Goal: Find specific page/section: Find specific page/section

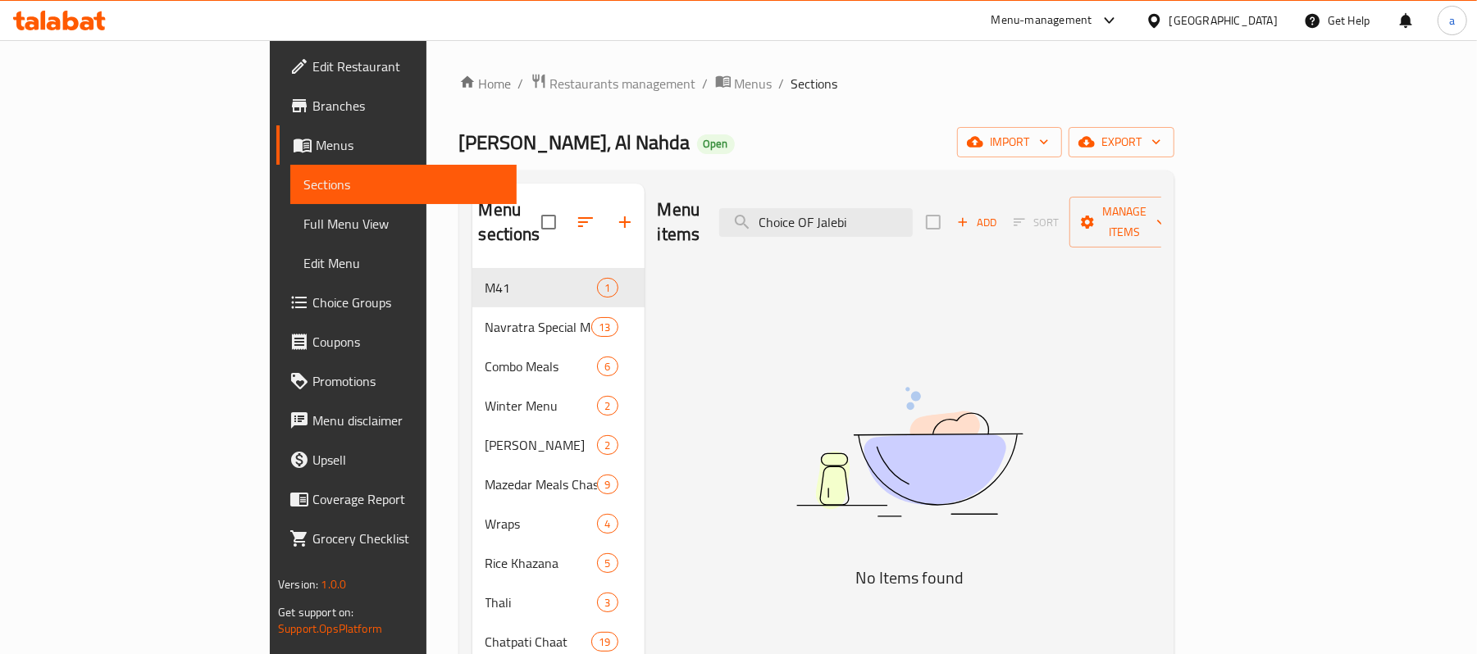
click at [312, 116] on span "Branches" at bounding box center [407, 106] width 191 height 20
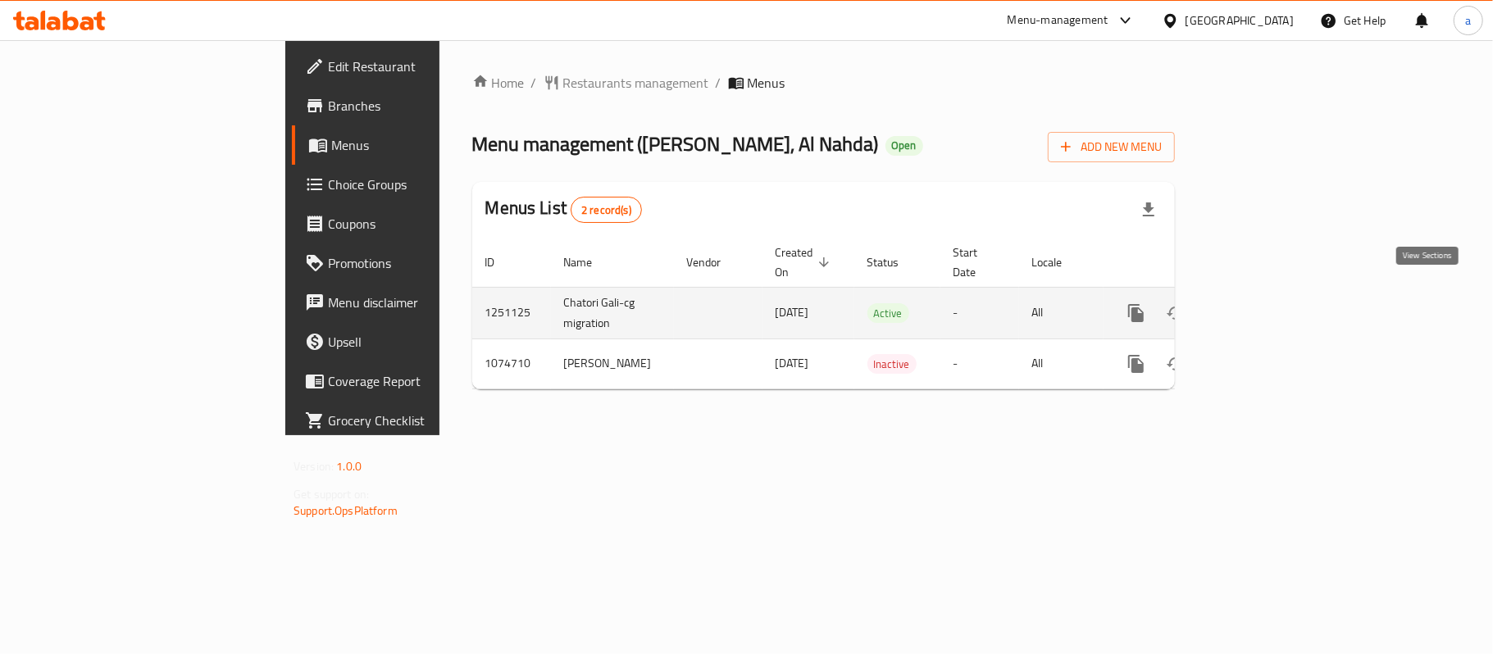
click at [1264, 303] on icon "enhanced table" at bounding box center [1255, 313] width 20 height 20
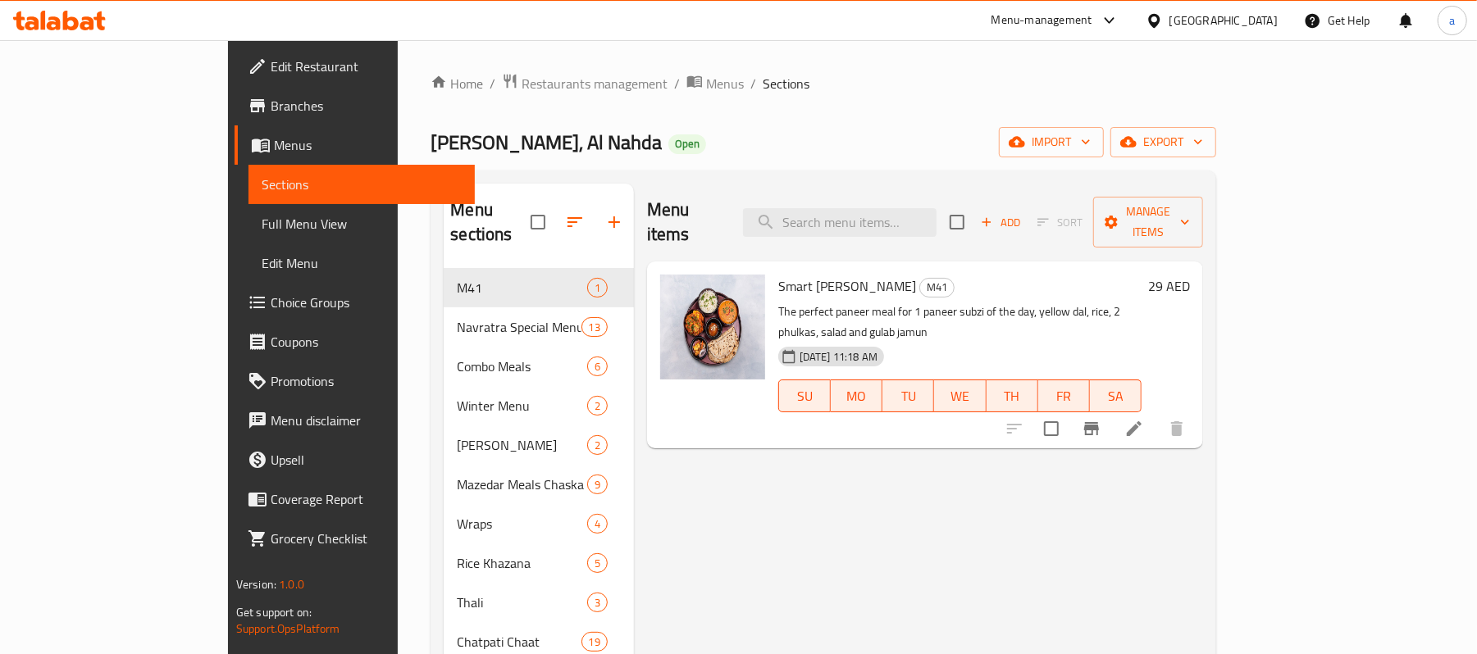
click at [274, 148] on span "Menus" at bounding box center [368, 145] width 188 height 20
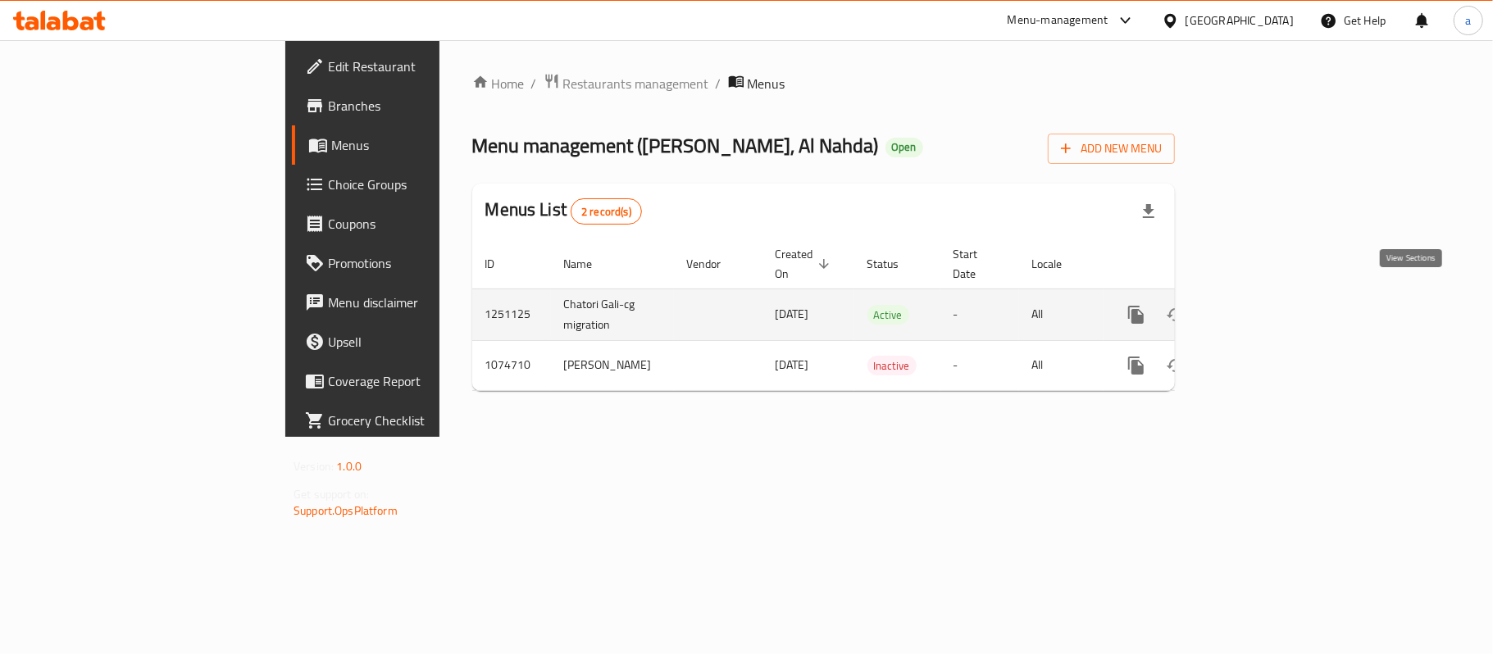
click at [1264, 305] on icon "enhanced table" at bounding box center [1255, 315] width 20 height 20
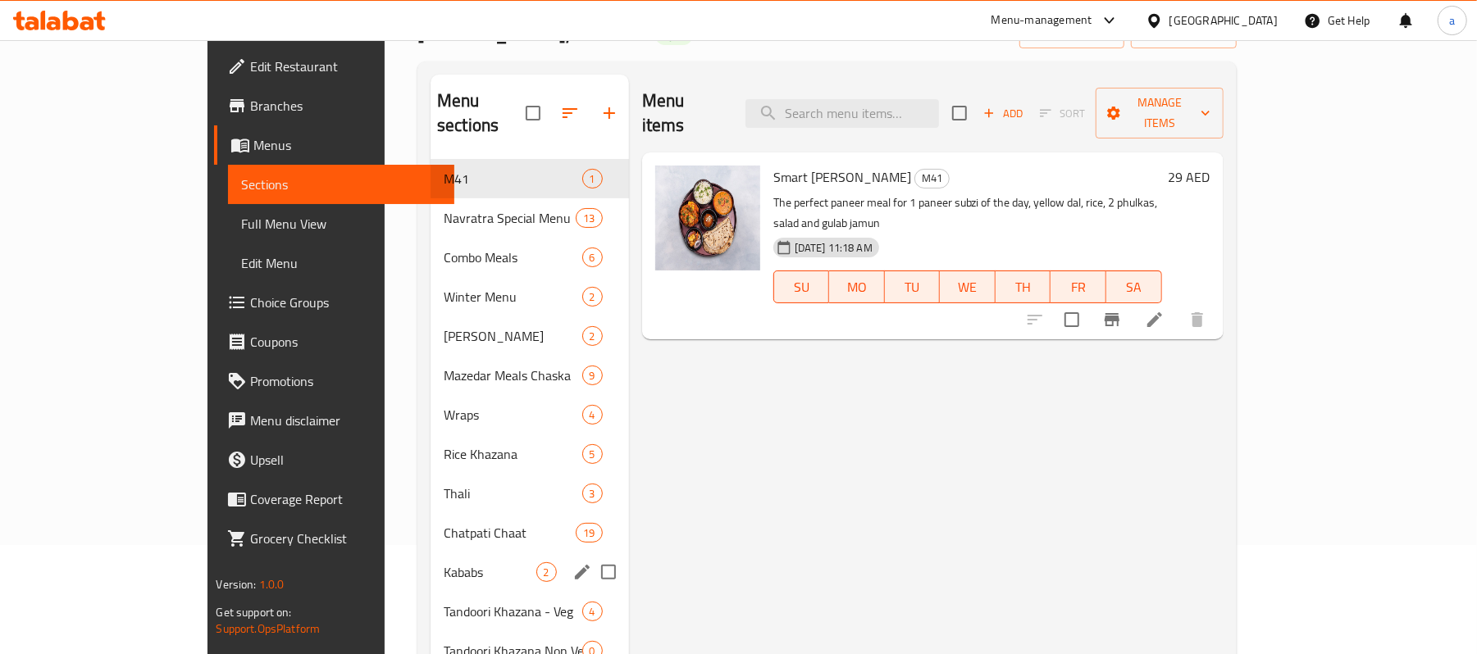
scroll to position [469, 0]
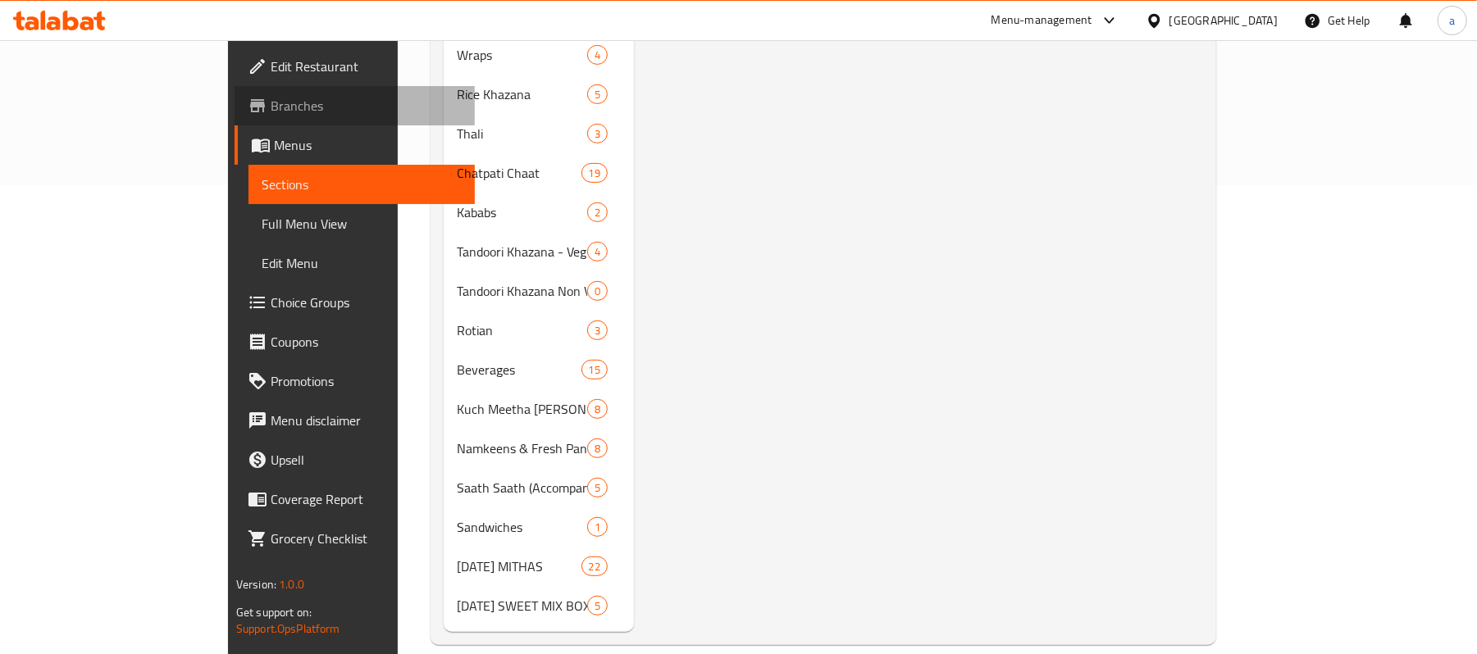
click at [235, 123] on link "Branches" at bounding box center [355, 105] width 240 height 39
click at [274, 135] on span "Menus" at bounding box center [368, 145] width 188 height 20
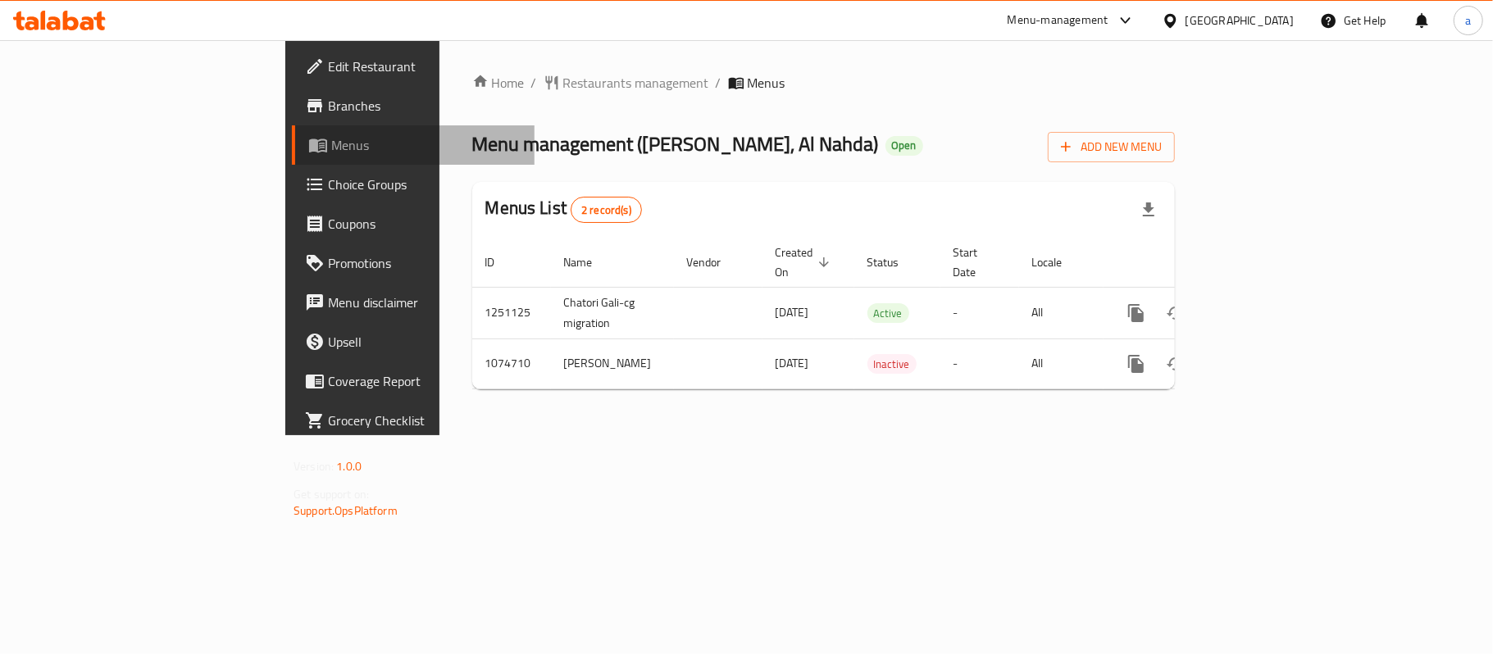
click at [331, 148] on span "Menus" at bounding box center [426, 145] width 190 height 20
click at [331, 152] on span "Menus" at bounding box center [426, 145] width 190 height 20
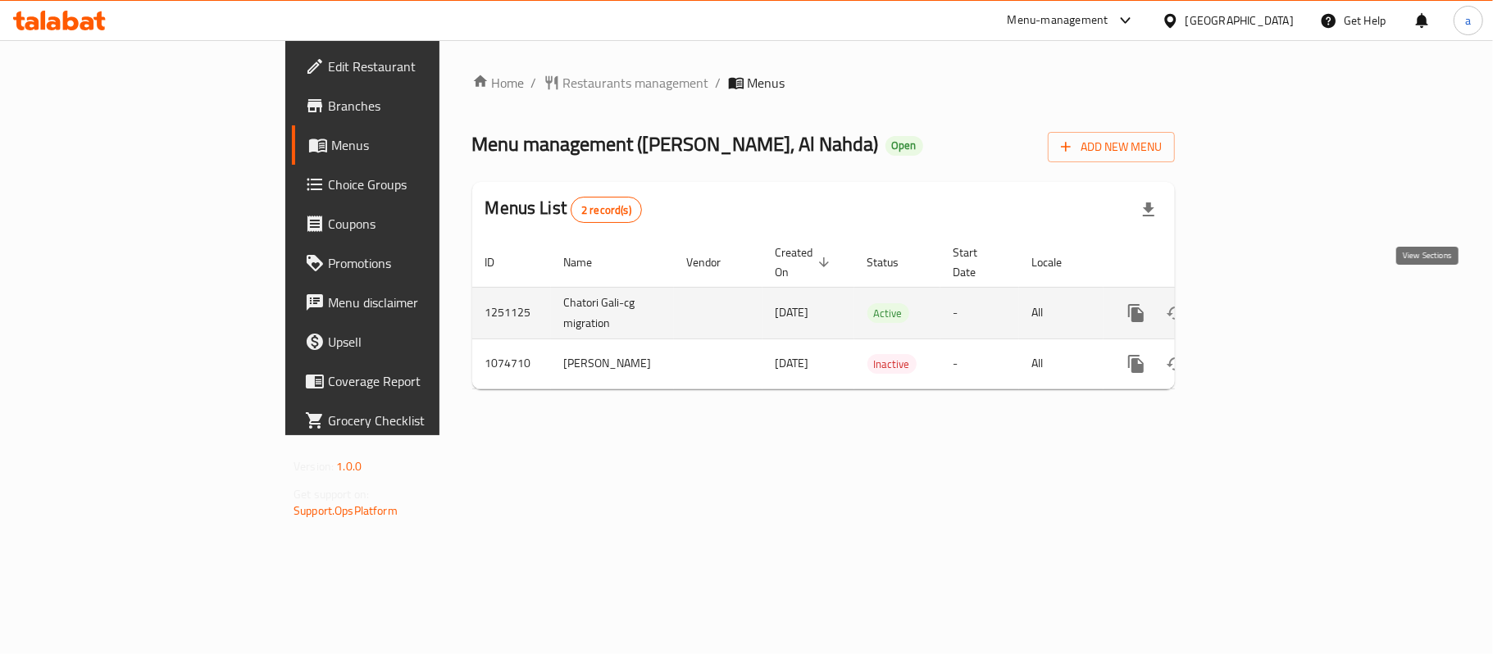
click at [1274, 294] on link "enhanced table" at bounding box center [1254, 313] width 39 height 39
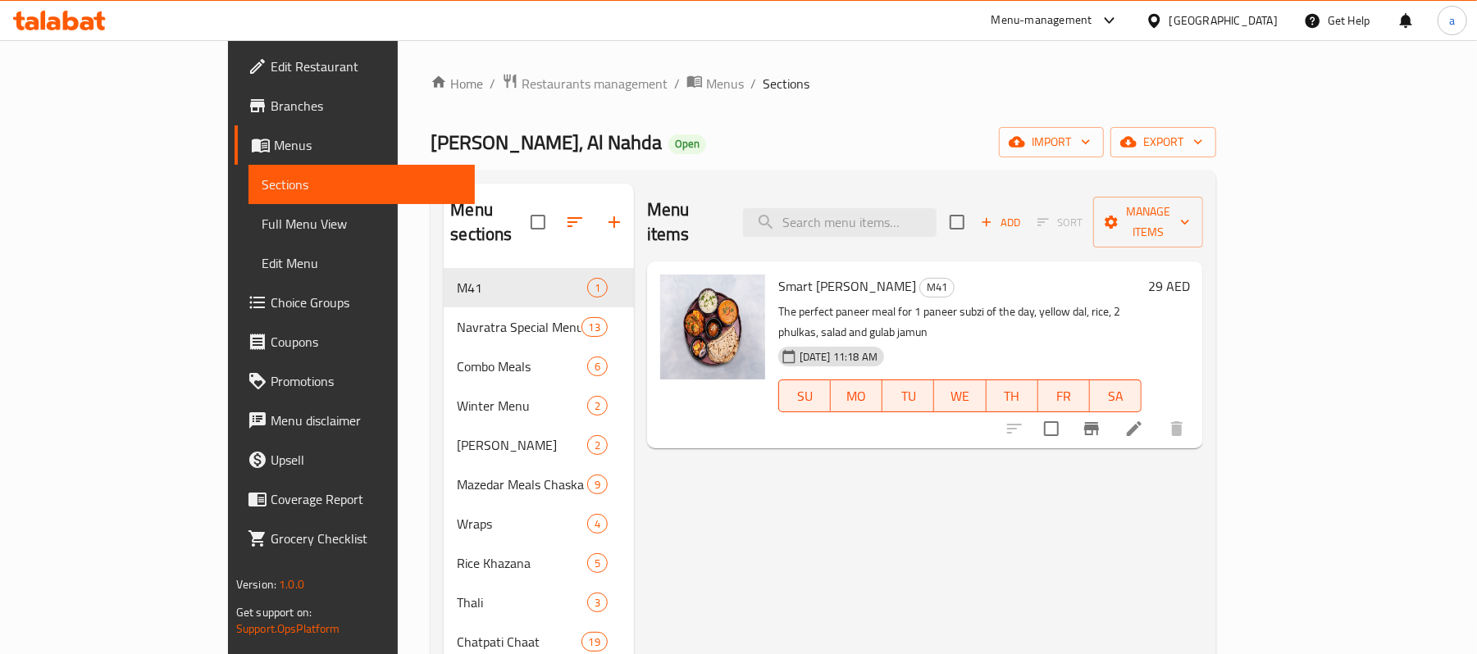
click at [274, 144] on span "Menus" at bounding box center [368, 145] width 188 height 20
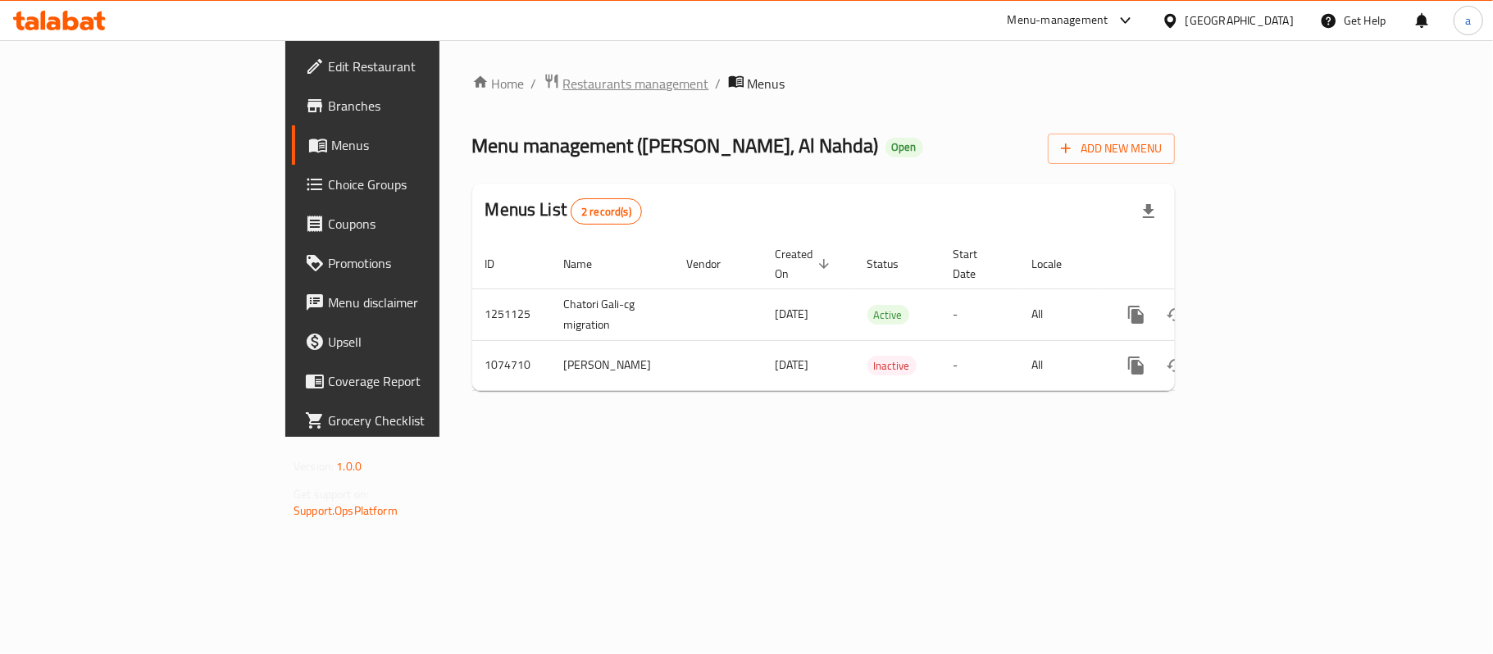
click at [563, 92] on span "Restaurants management" at bounding box center [636, 84] width 146 height 20
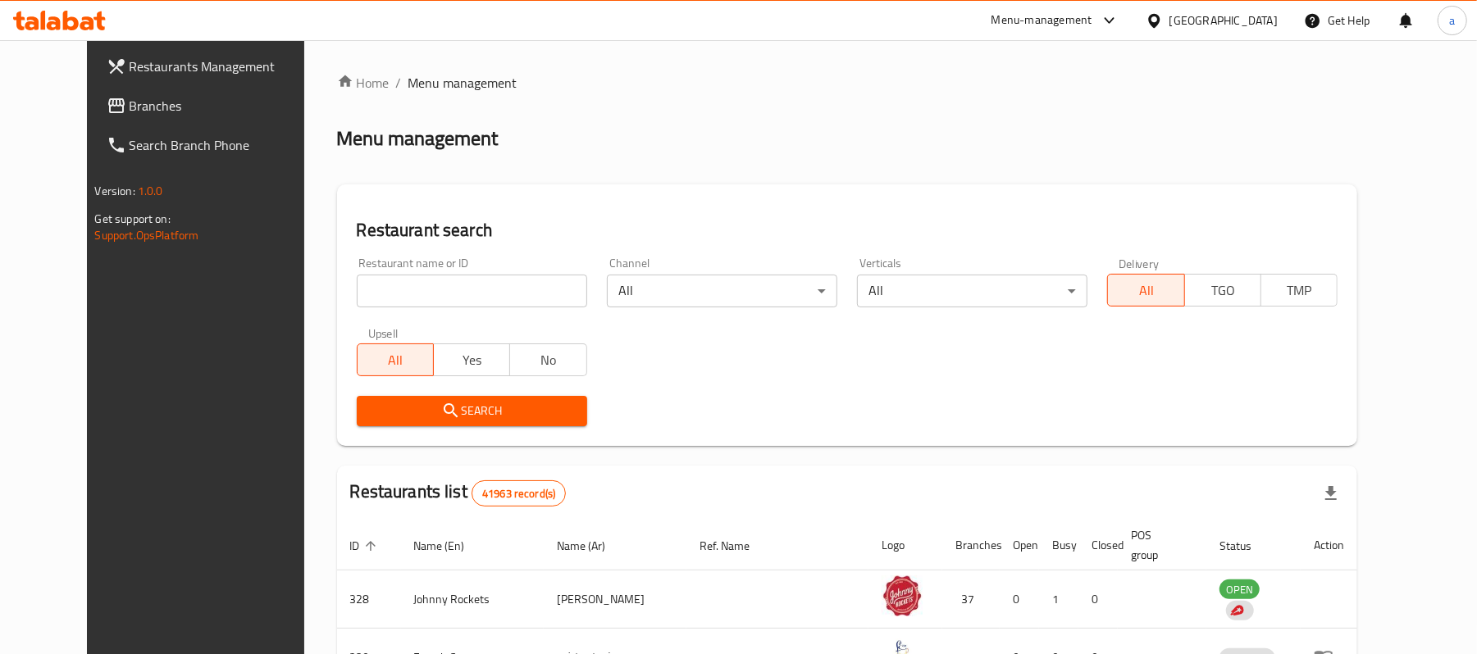
click at [130, 107] on span "Branches" at bounding box center [225, 106] width 191 height 20
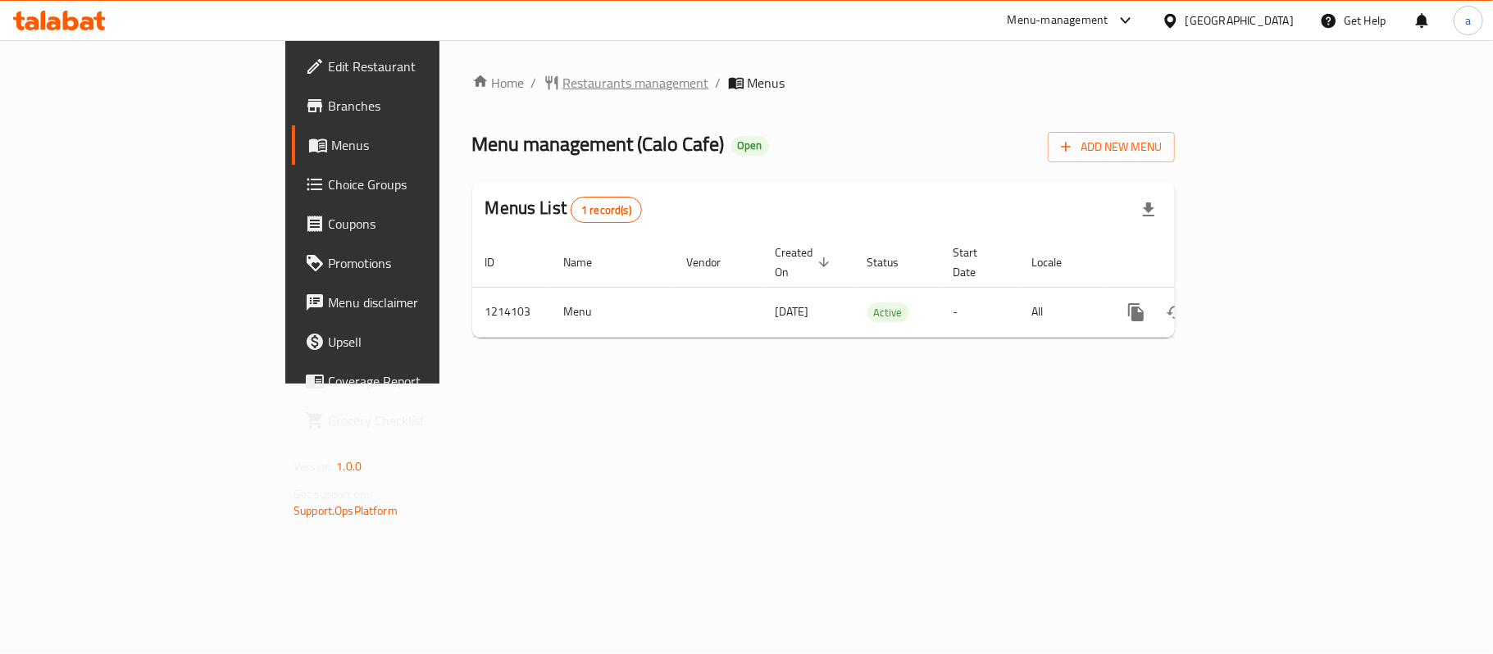
click at [563, 80] on span "Restaurants management" at bounding box center [636, 83] width 146 height 20
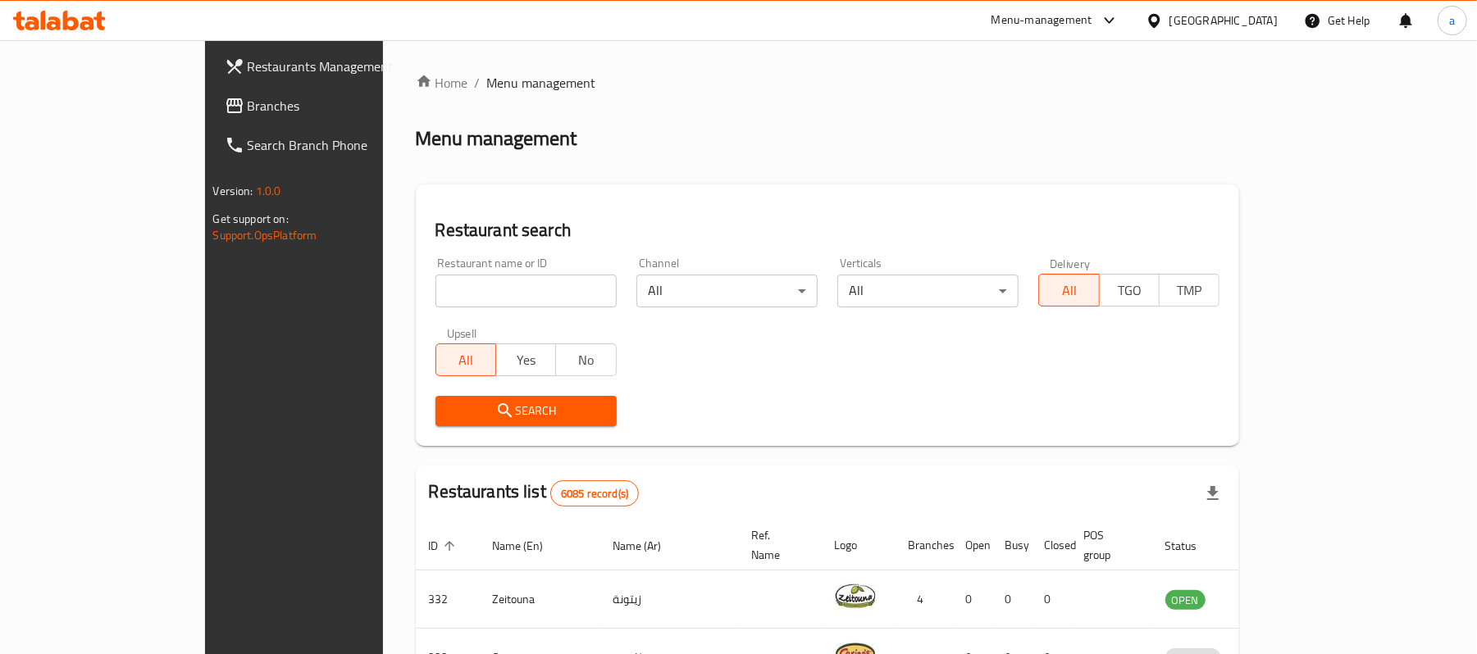
click at [495, 282] on input "search" at bounding box center [525, 291] width 181 height 33
paste input "672089"
type input "672089"
click at [480, 402] on span "Search" at bounding box center [526, 411] width 155 height 20
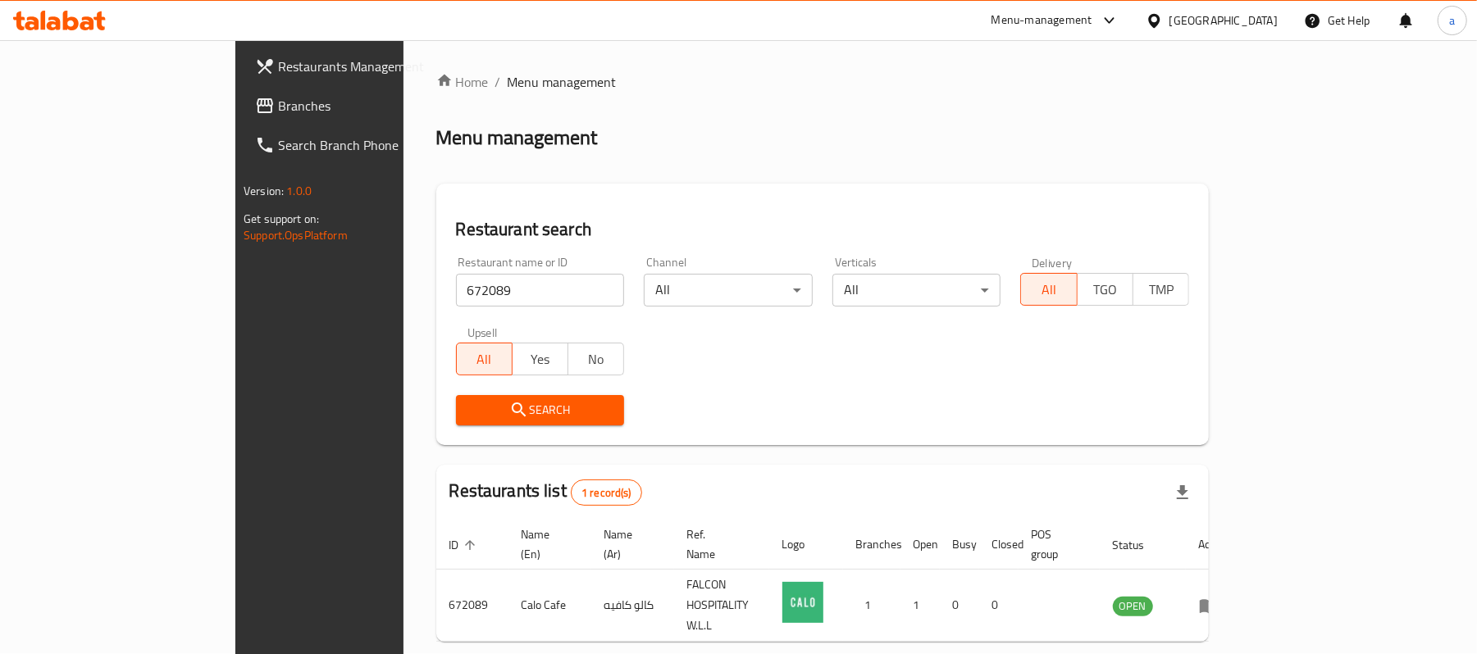
scroll to position [46, 0]
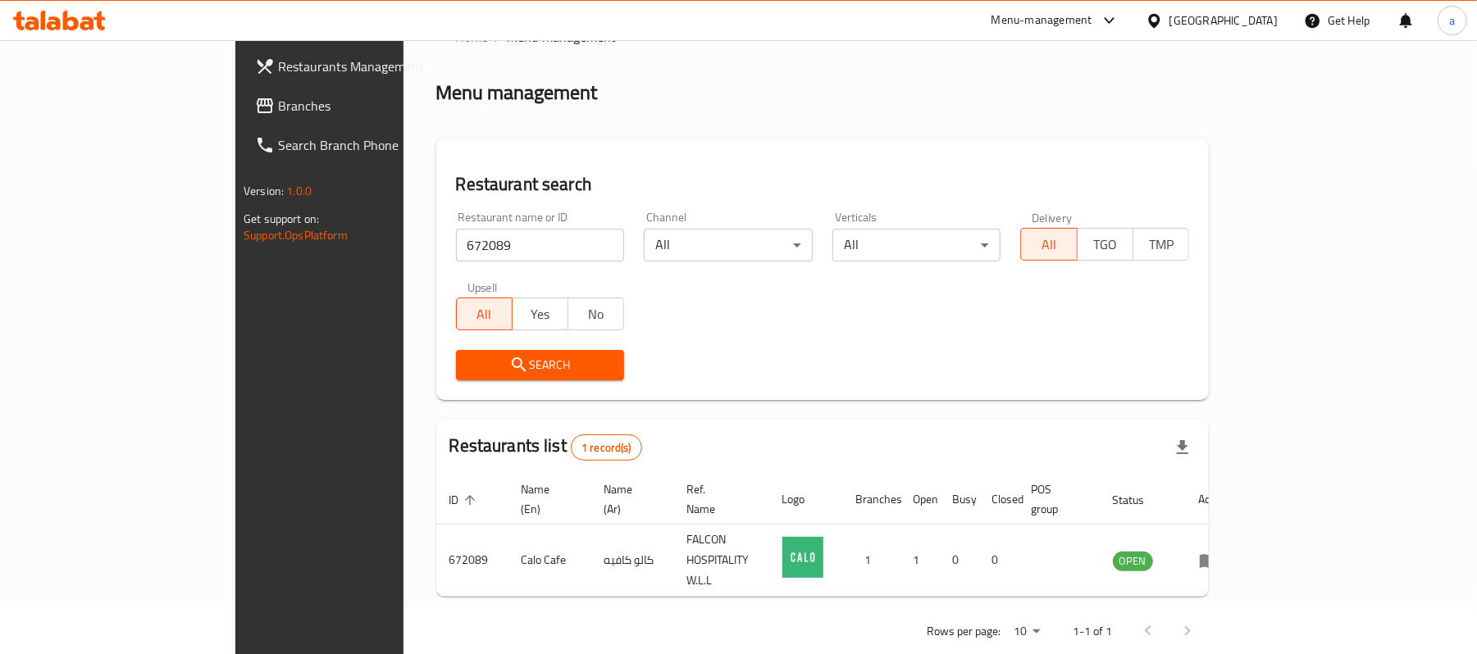
click at [278, 110] on span "Branches" at bounding box center [373, 106] width 191 height 20
